Goal: Answer question/provide support

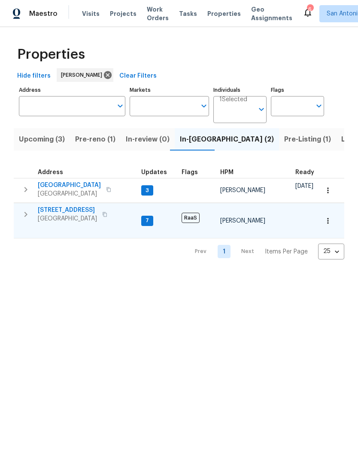
click at [60, 215] on span "[GEOGRAPHIC_DATA]" at bounding box center [67, 219] width 59 height 9
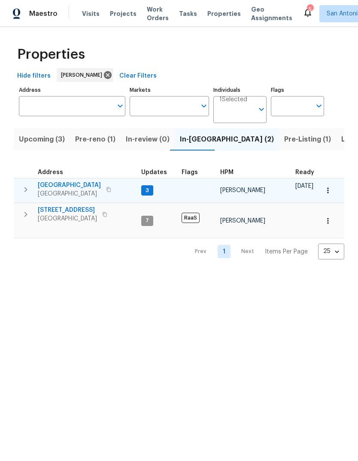
click at [61, 196] on span "Buda, TX 78610" at bounding box center [69, 194] width 63 height 9
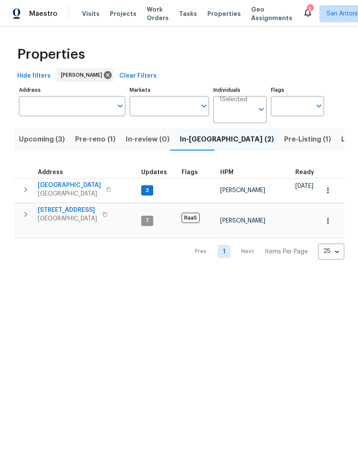
click at [38, 142] on span "Upcoming (3)" at bounding box center [42, 139] width 46 height 12
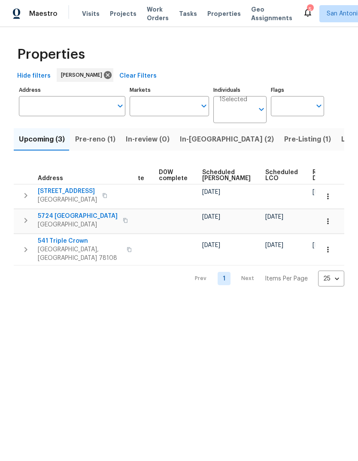
scroll to position [0, 216]
click at [313, 174] on span "Ready Date" at bounding box center [322, 175] width 19 height 12
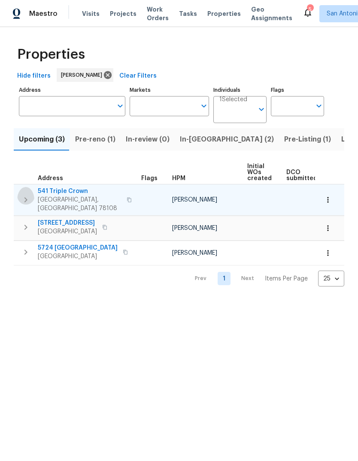
click at [25, 195] on icon "button" at bounding box center [26, 200] width 10 height 10
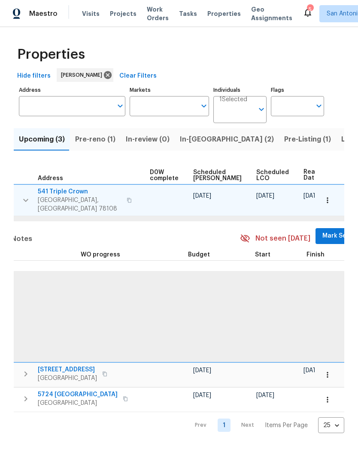
click at [322, 233] on span "Mark Seen" at bounding box center [338, 236] width 32 height 11
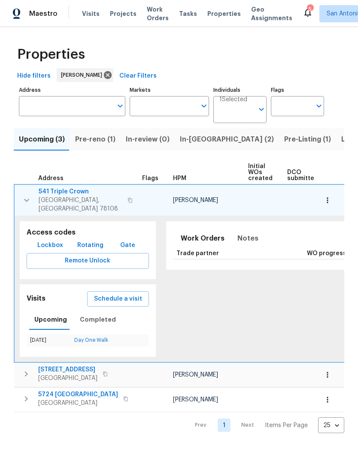
click at [25, 195] on icon "button" at bounding box center [26, 200] width 10 height 10
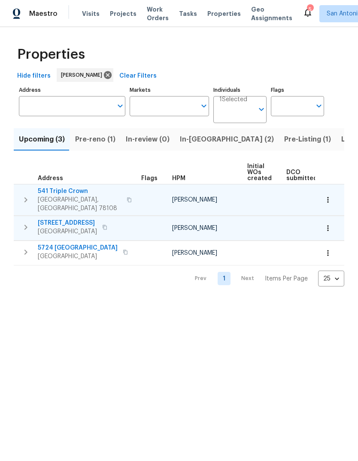
click at [27, 222] on icon "button" at bounding box center [26, 227] width 10 height 10
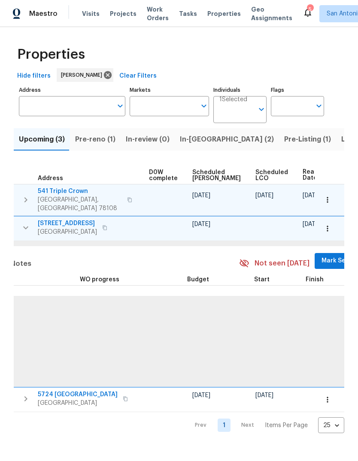
scroll to position [0, 226]
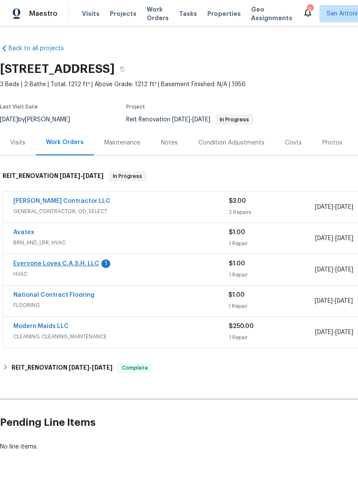
click at [86, 263] on link "Everyone Loves C.A.S.H. LLC" at bounding box center [56, 264] width 86 height 6
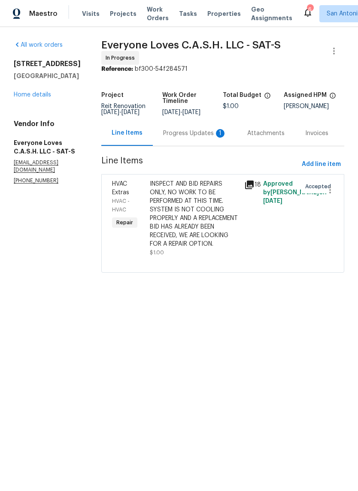
click at [194, 138] on div "Progress Updates 1" at bounding box center [195, 133] width 64 height 9
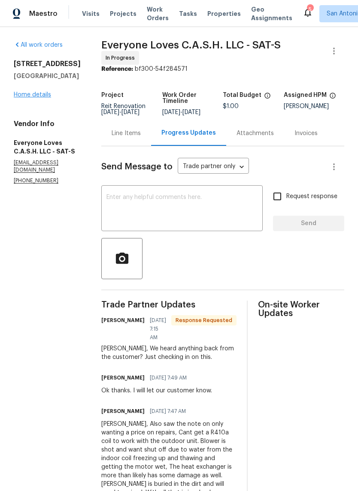
click at [33, 92] on link "Home details" at bounding box center [32, 95] width 37 height 6
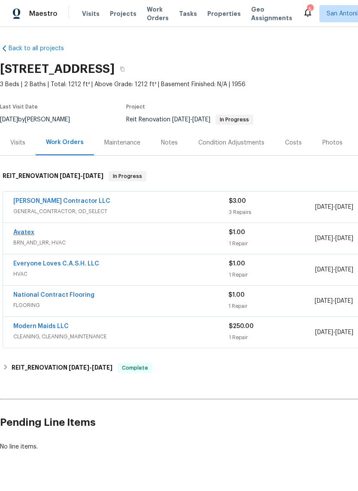
click at [26, 234] on link "Avatex" at bounding box center [23, 233] width 21 height 6
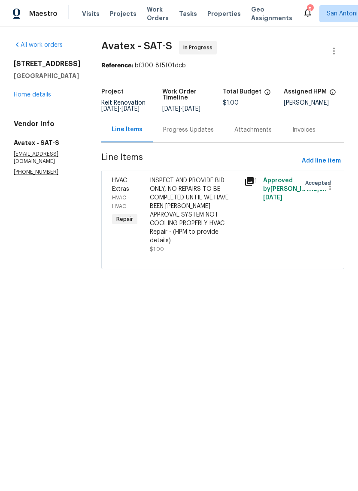
click at [194, 134] on div "Progress Updates" at bounding box center [188, 130] width 51 height 9
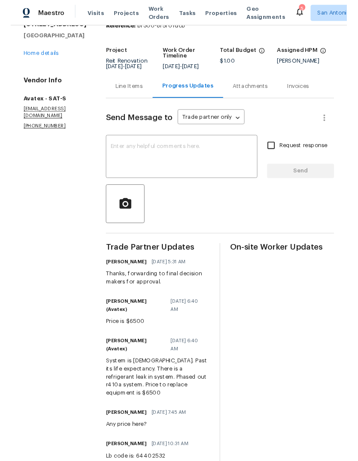
scroll to position [38, 0]
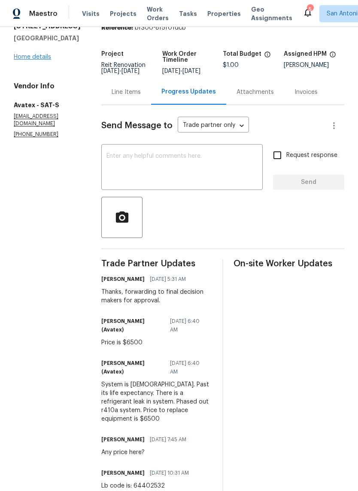
click at [27, 57] on link "Home details" at bounding box center [32, 57] width 37 height 6
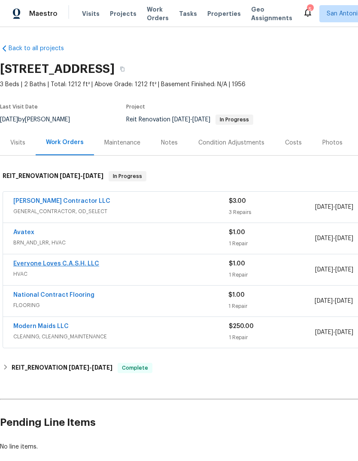
click at [35, 266] on link "Everyone Loves C.A.S.H. LLC" at bounding box center [56, 264] width 86 height 6
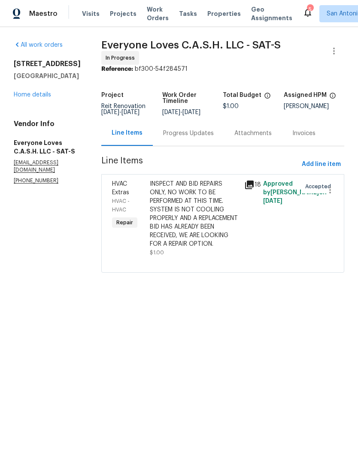
click at [200, 138] on div "Progress Updates" at bounding box center [188, 133] width 51 height 9
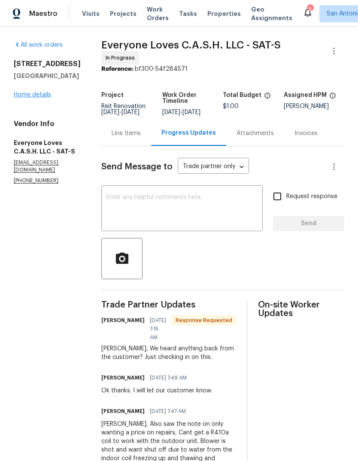
click at [33, 97] on link "Home details" at bounding box center [32, 95] width 37 height 6
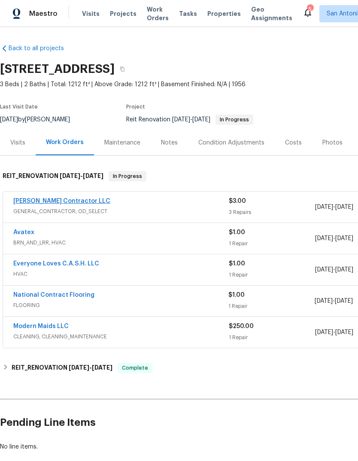
click at [48, 203] on link "[PERSON_NAME] Contractor LLC" at bounding box center [61, 201] width 97 height 6
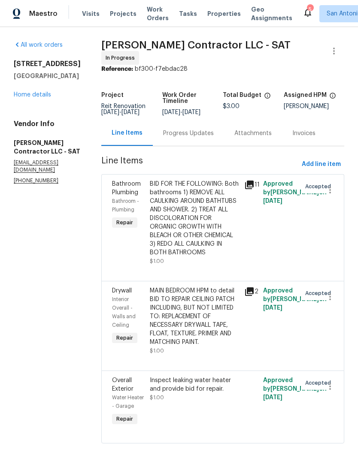
click at [206, 138] on div "Progress Updates" at bounding box center [188, 133] width 51 height 9
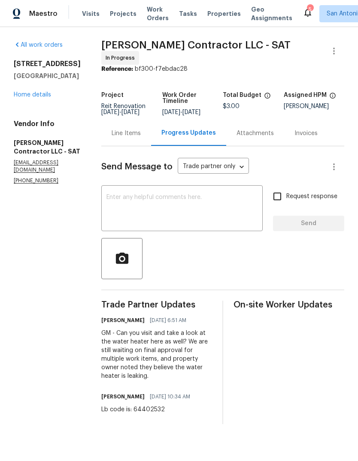
click at [143, 145] on div "Line Items" at bounding box center [126, 133] width 50 height 25
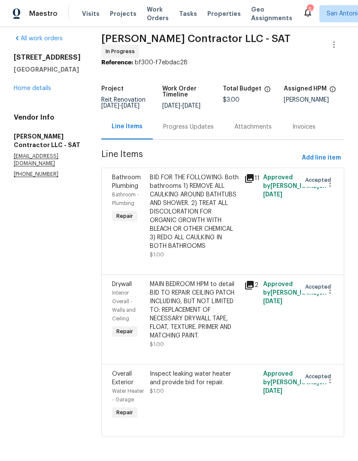
scroll to position [8, 0]
click at [36, 85] on link "Home details" at bounding box center [32, 88] width 37 height 6
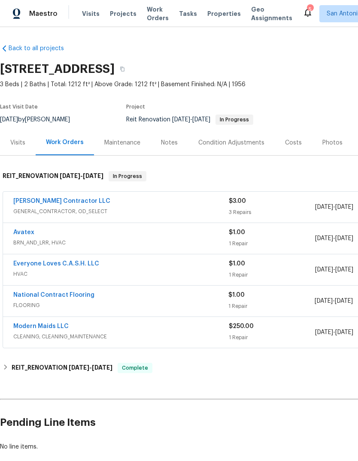
click at [175, 142] on div "Notes" at bounding box center [169, 143] width 17 height 9
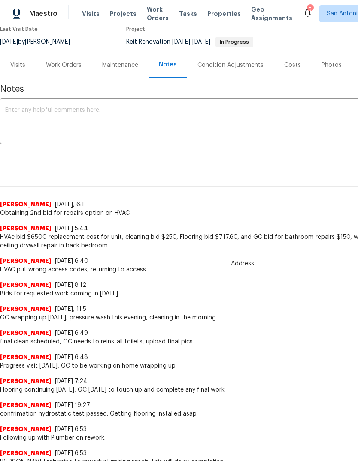
scroll to position [78, 0]
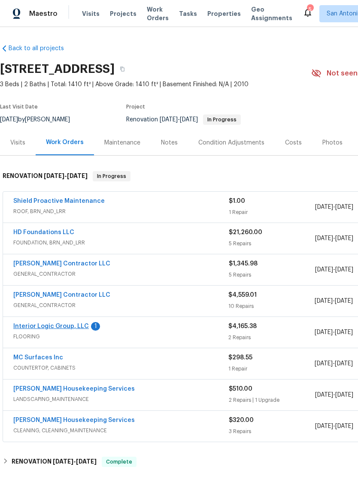
click at [33, 326] on link "Interior Logic Group, LLC" at bounding box center [51, 327] width 76 height 6
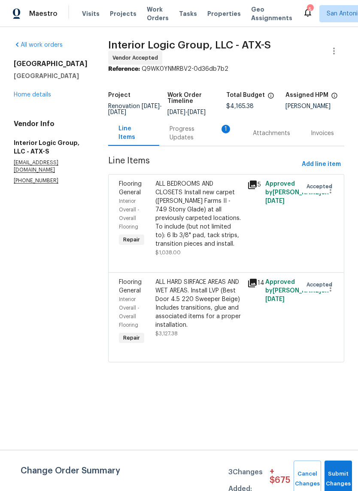
click at [196, 140] on div "Progress Updates 1" at bounding box center [200, 133] width 63 height 17
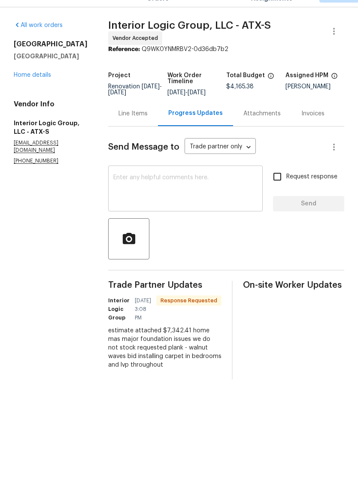
click at [127, 188] on div "x ​" at bounding box center [185, 210] width 154 height 44
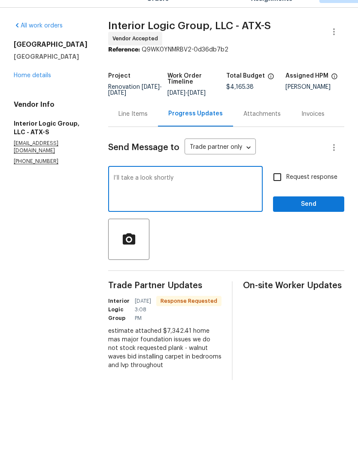
type textarea "I’ll take a look shortly"
click at [309, 218] on span "Send" at bounding box center [308, 223] width 57 height 11
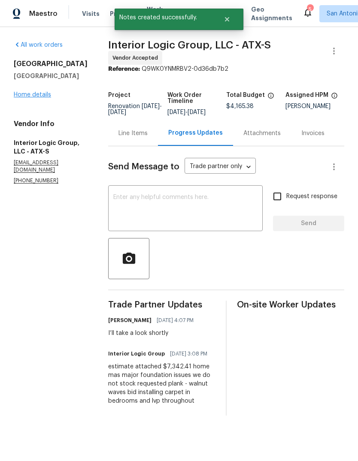
click at [31, 92] on link "Home details" at bounding box center [32, 95] width 37 height 6
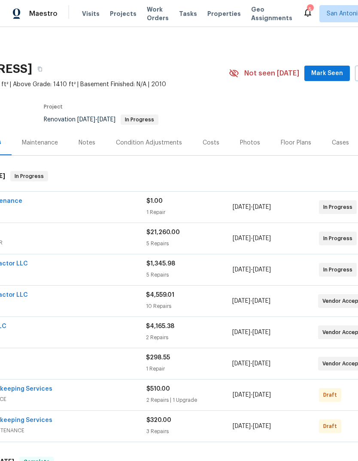
scroll to position [0, 82]
